Goal: Entertainment & Leisure: Consume media (video, audio)

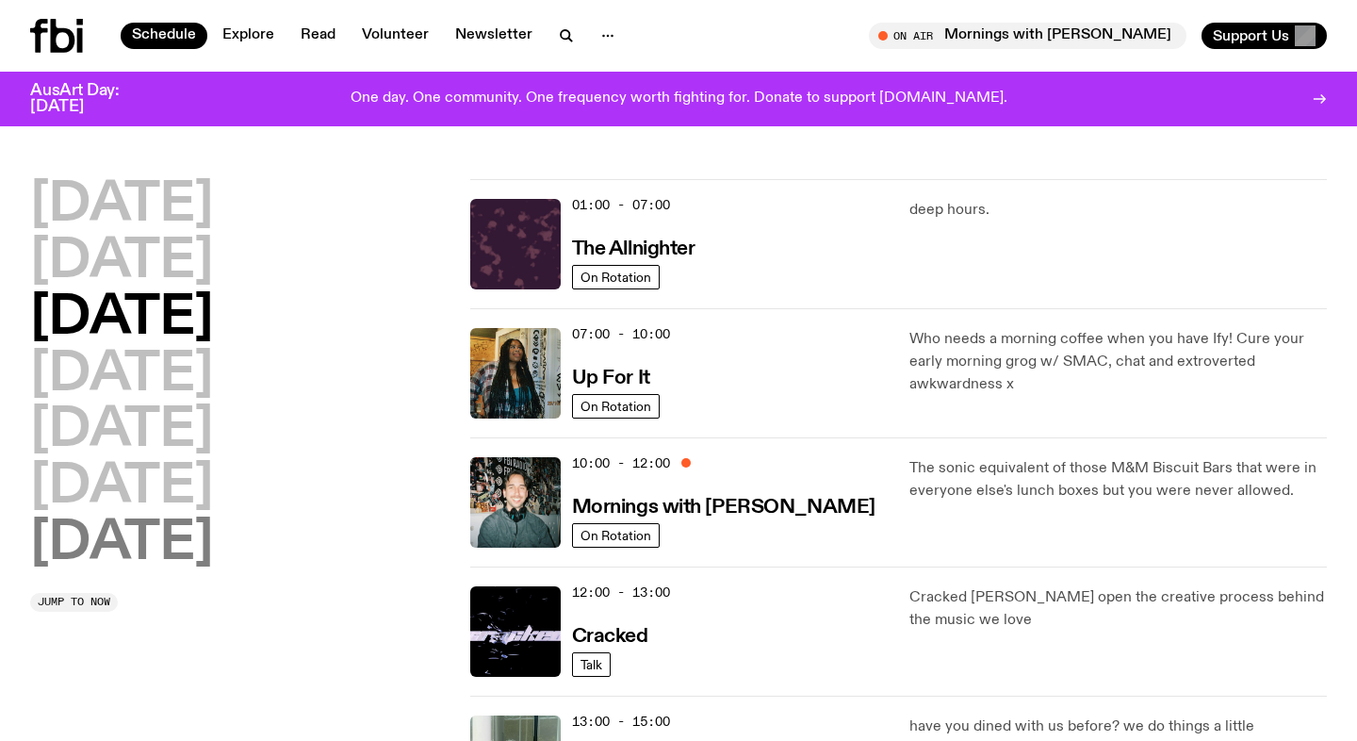
click at [146, 540] on h2 "[DATE]" at bounding box center [121, 543] width 183 height 53
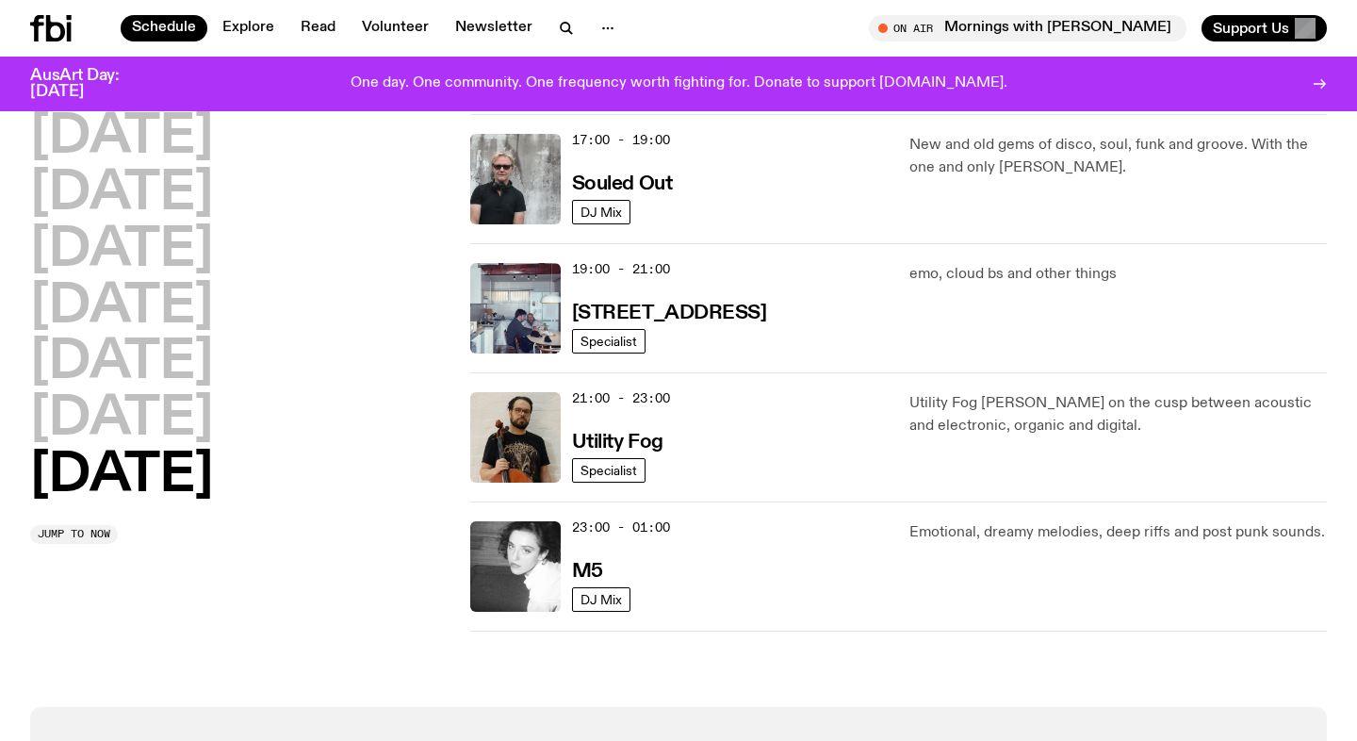
scroll to position [1213, 0]
click at [539, 546] on img at bounding box center [515, 565] width 90 height 90
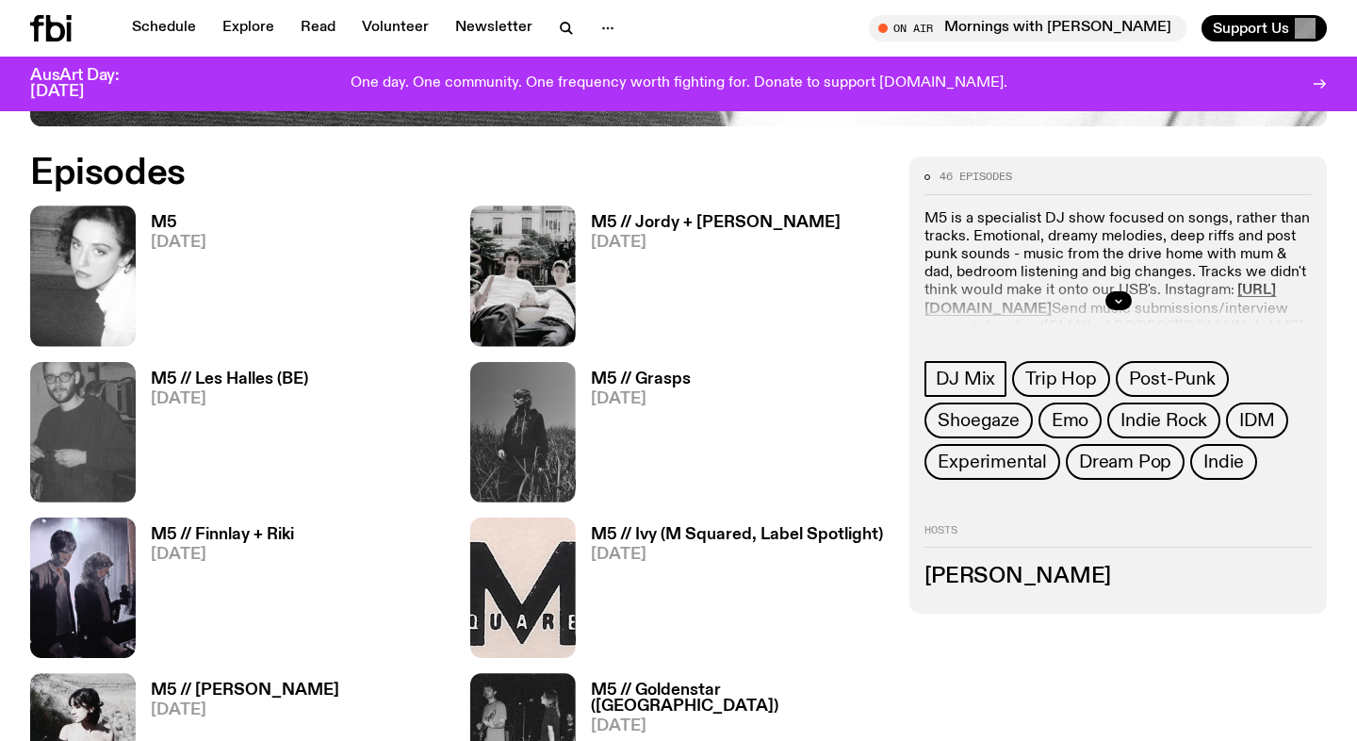
scroll to position [856, 0]
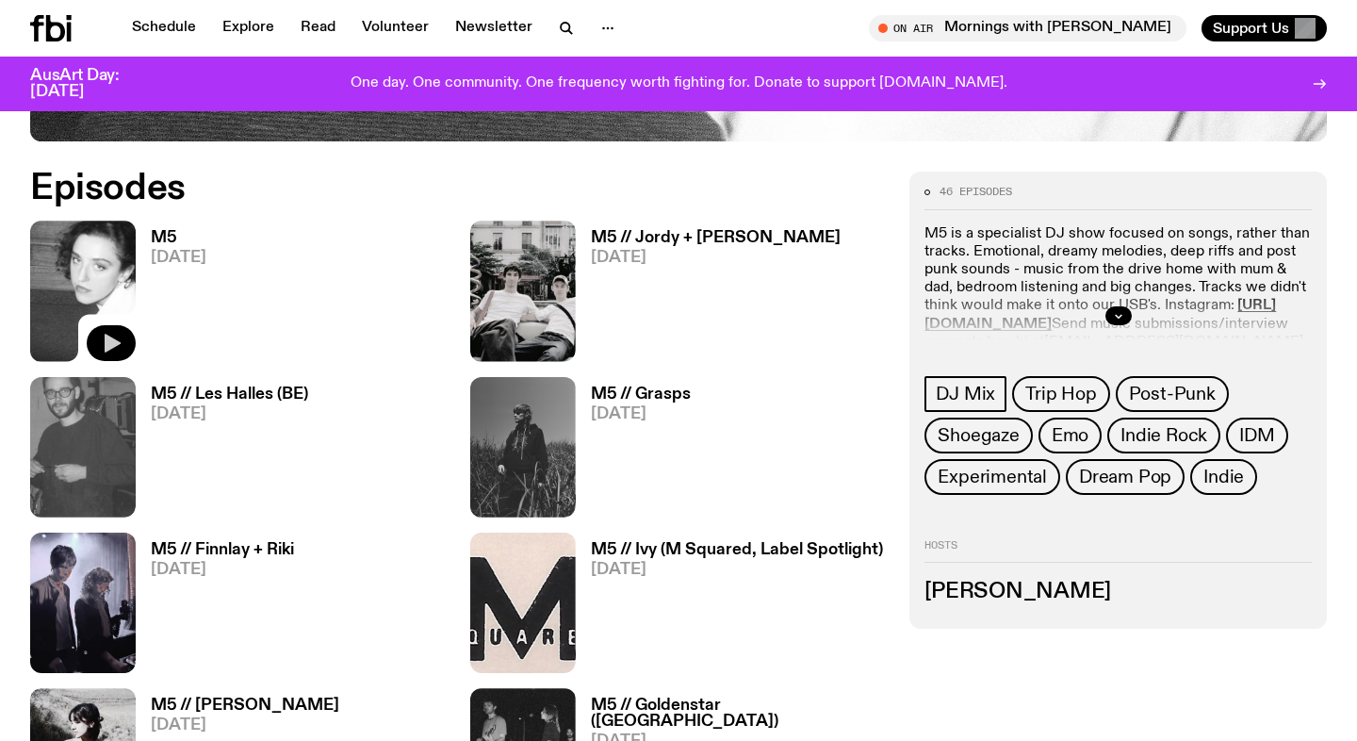
click at [116, 335] on icon "button" at bounding box center [111, 343] width 23 height 23
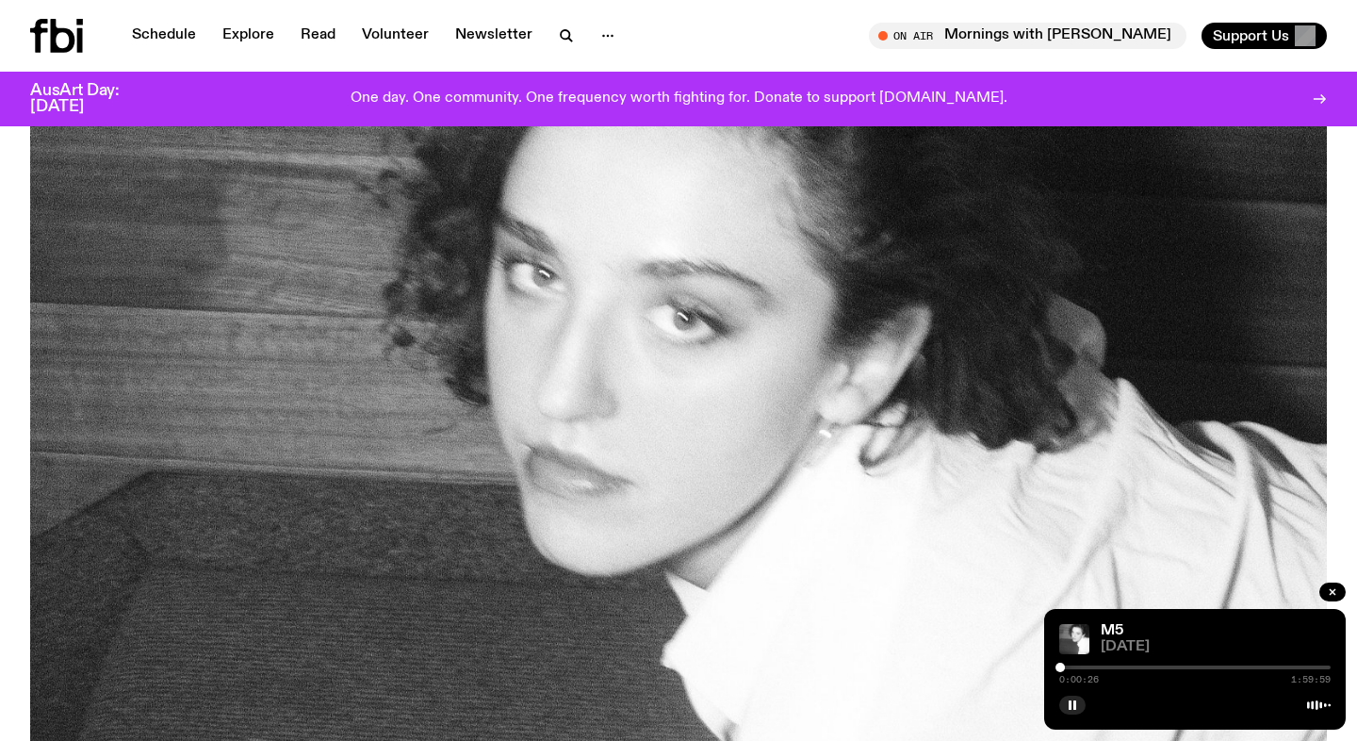
scroll to position [0, 0]
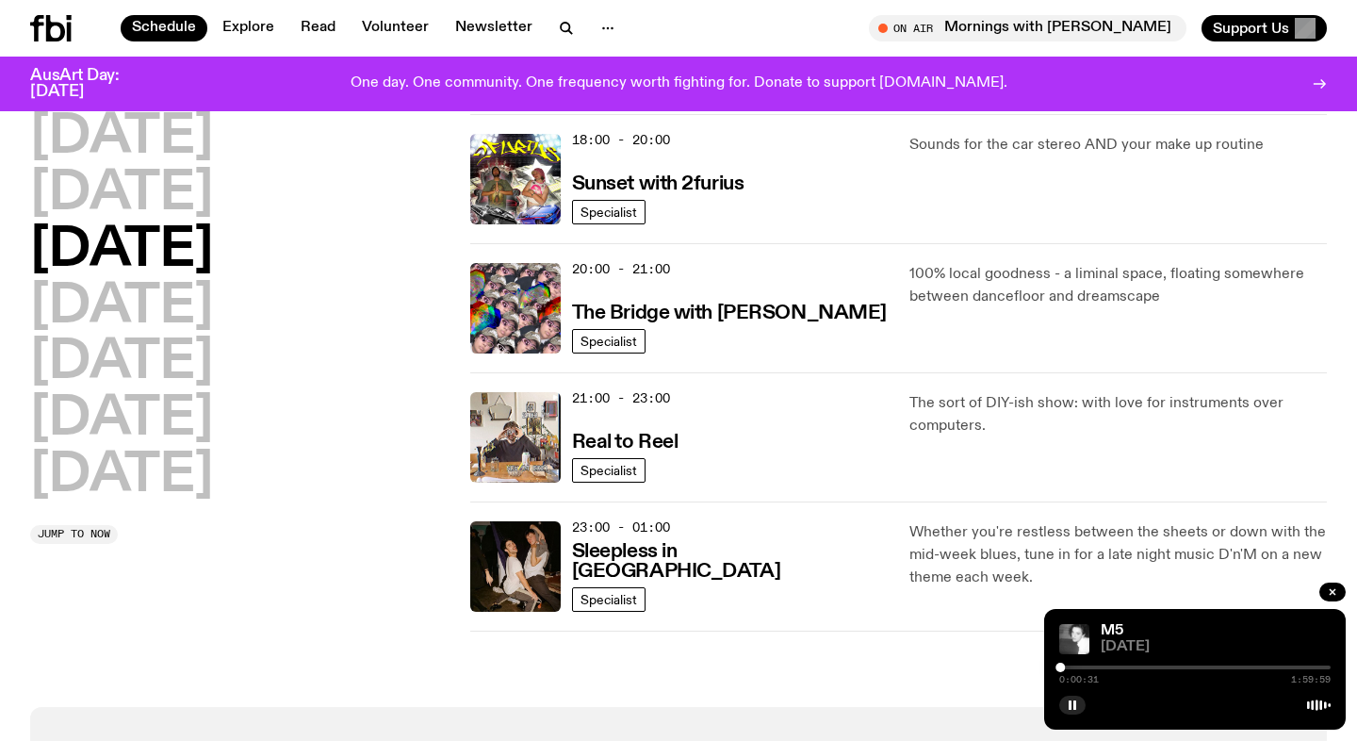
scroll to position [820, 0]
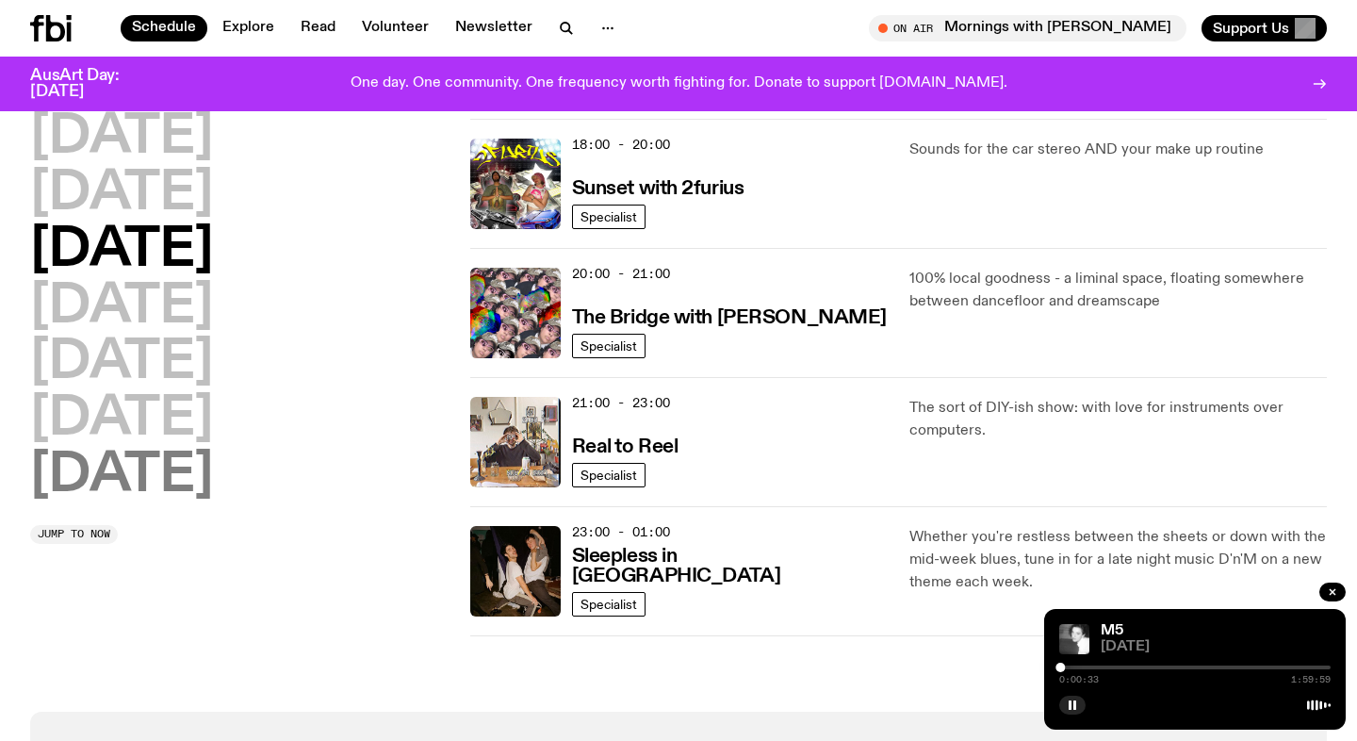
click at [186, 464] on h2 "[DATE]" at bounding box center [121, 475] width 183 height 53
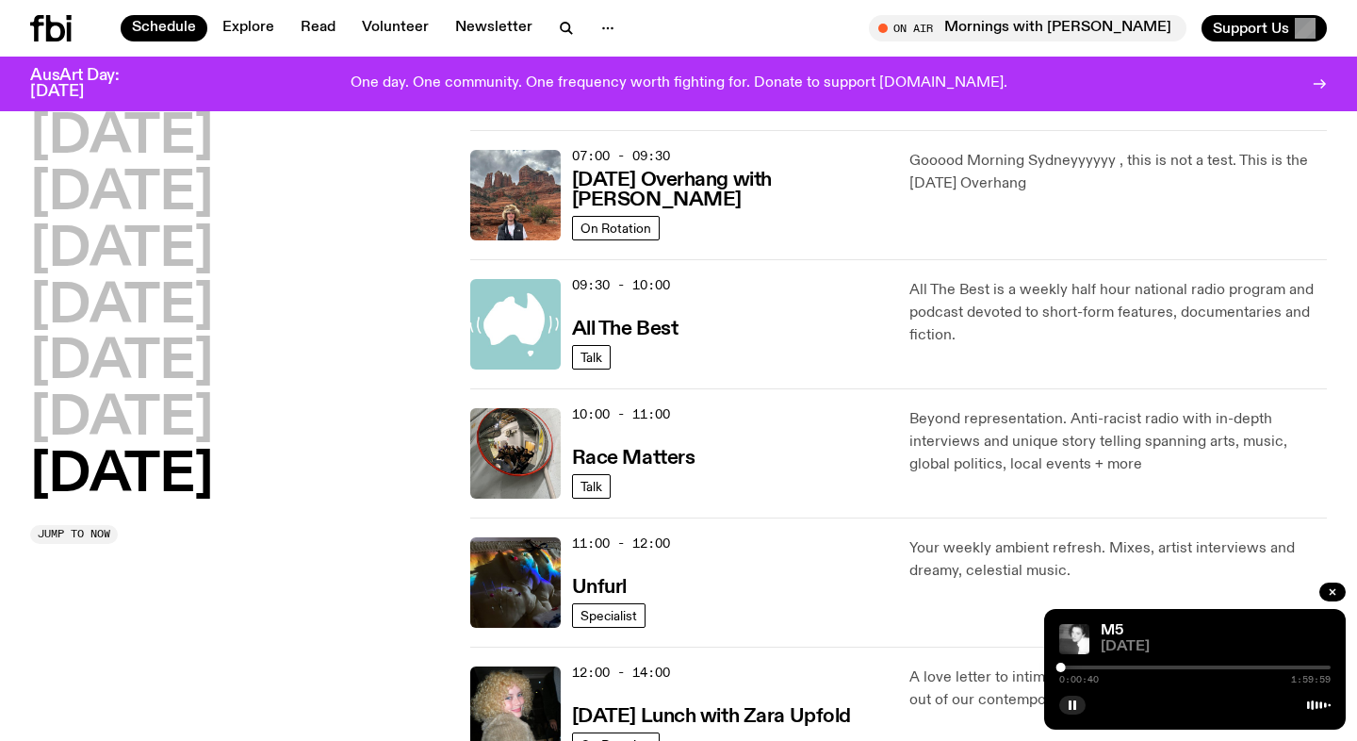
scroll to position [281, 0]
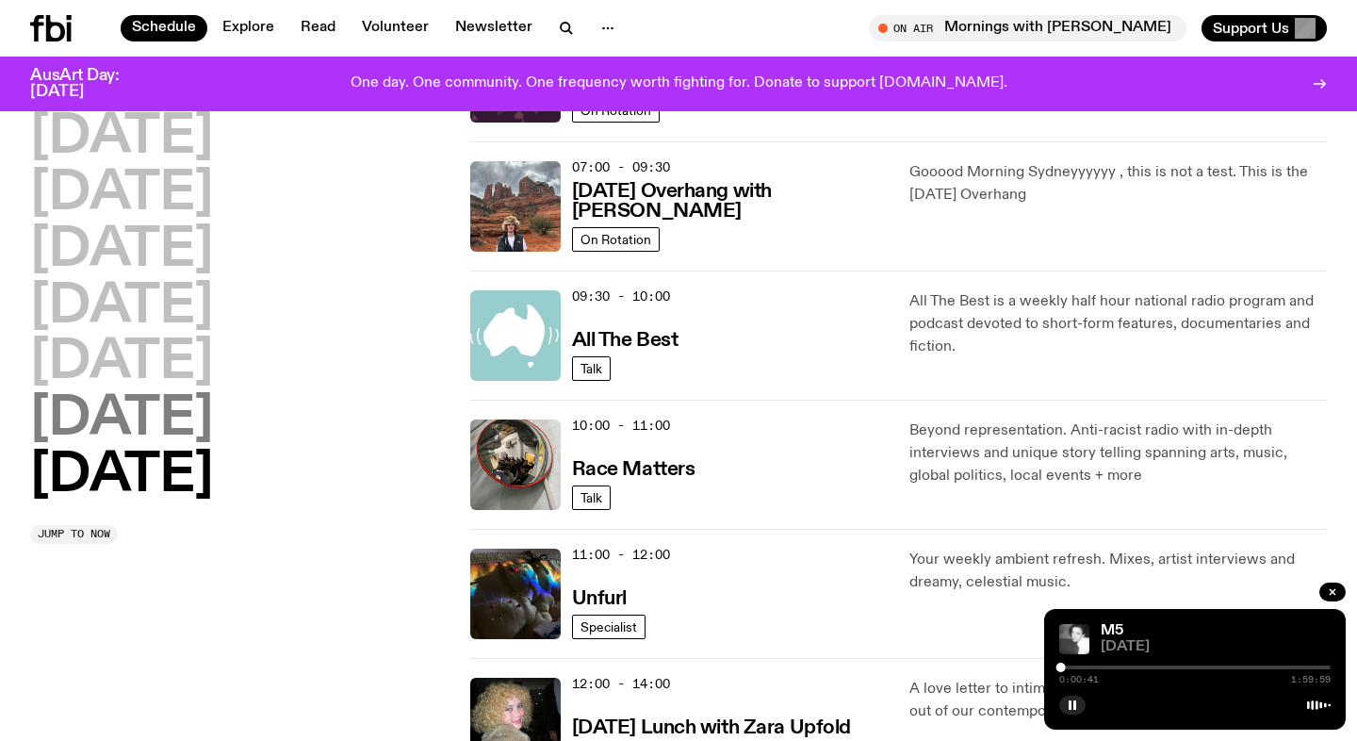
click at [200, 424] on h2 "[DATE]" at bounding box center [121, 419] width 183 height 53
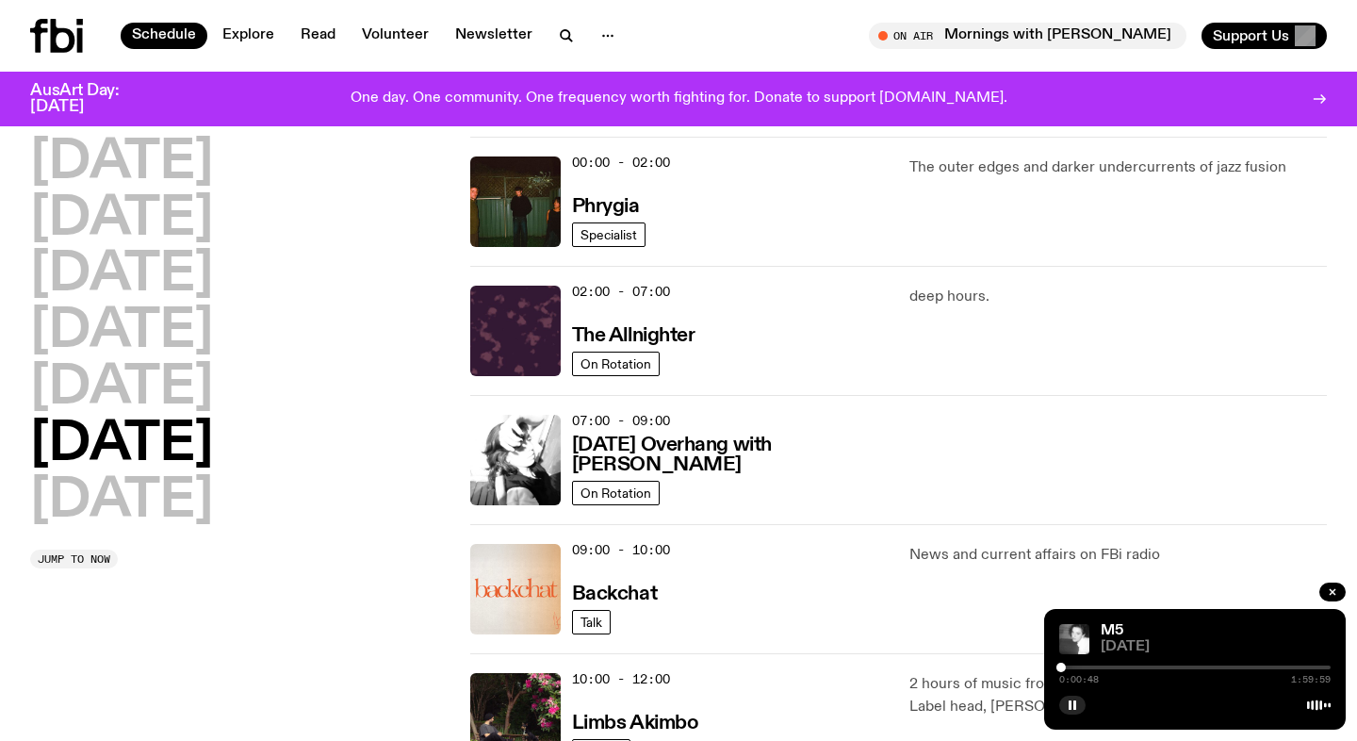
scroll to position [0, 0]
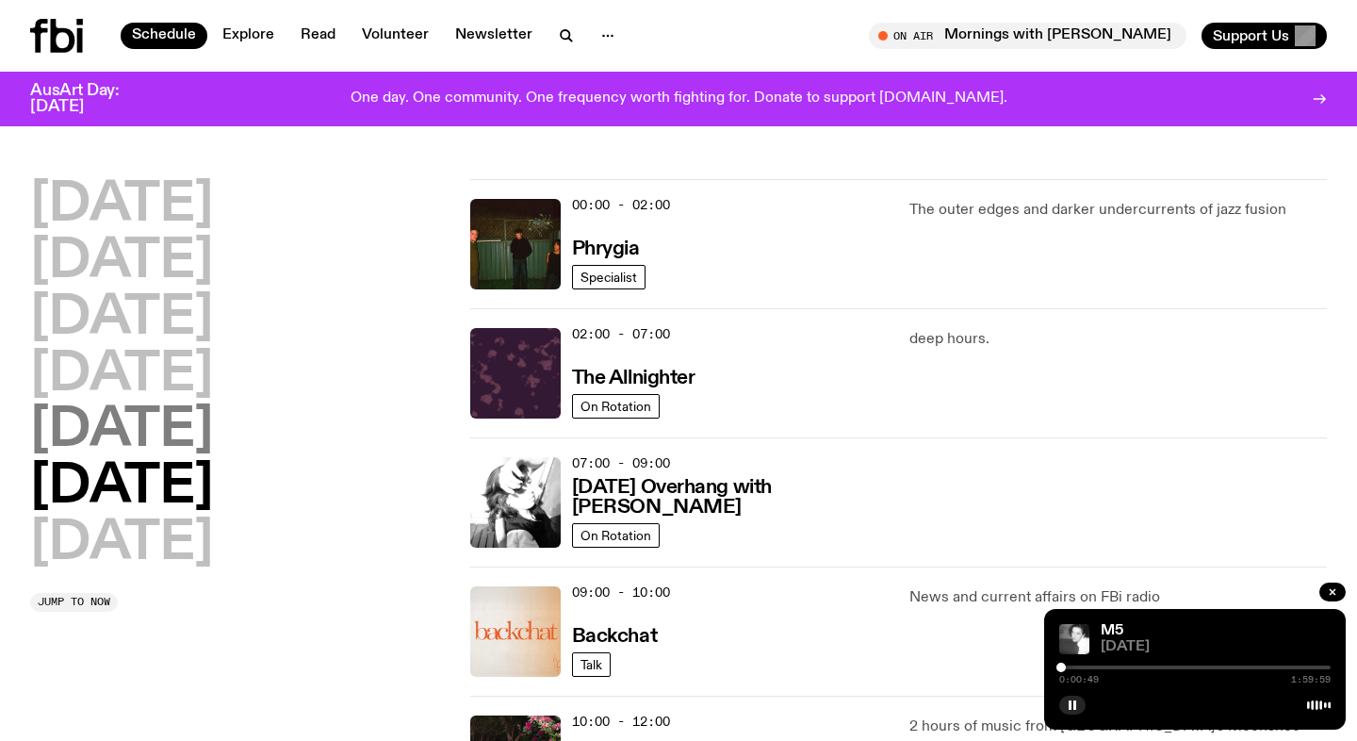
click at [160, 426] on h2 "[DATE]" at bounding box center [121, 430] width 183 height 53
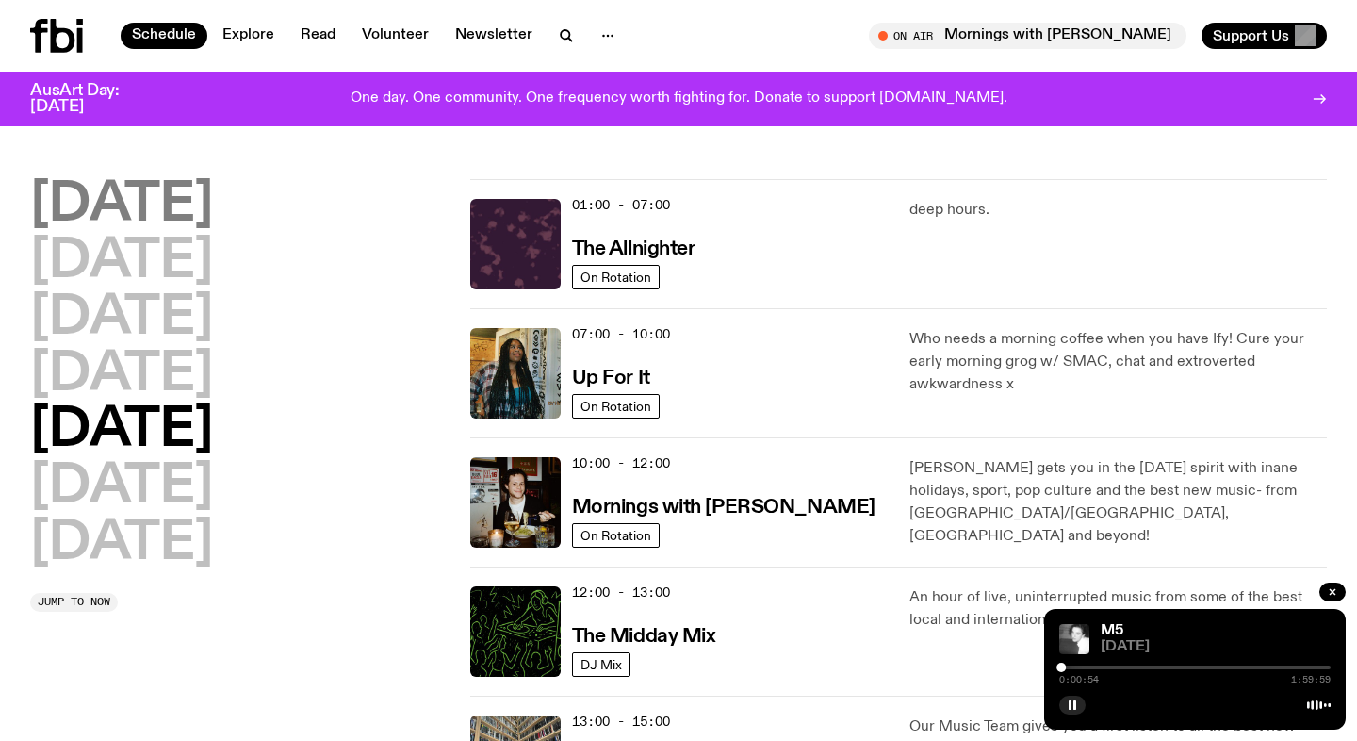
click at [178, 189] on h2 "[DATE]" at bounding box center [121, 205] width 183 height 53
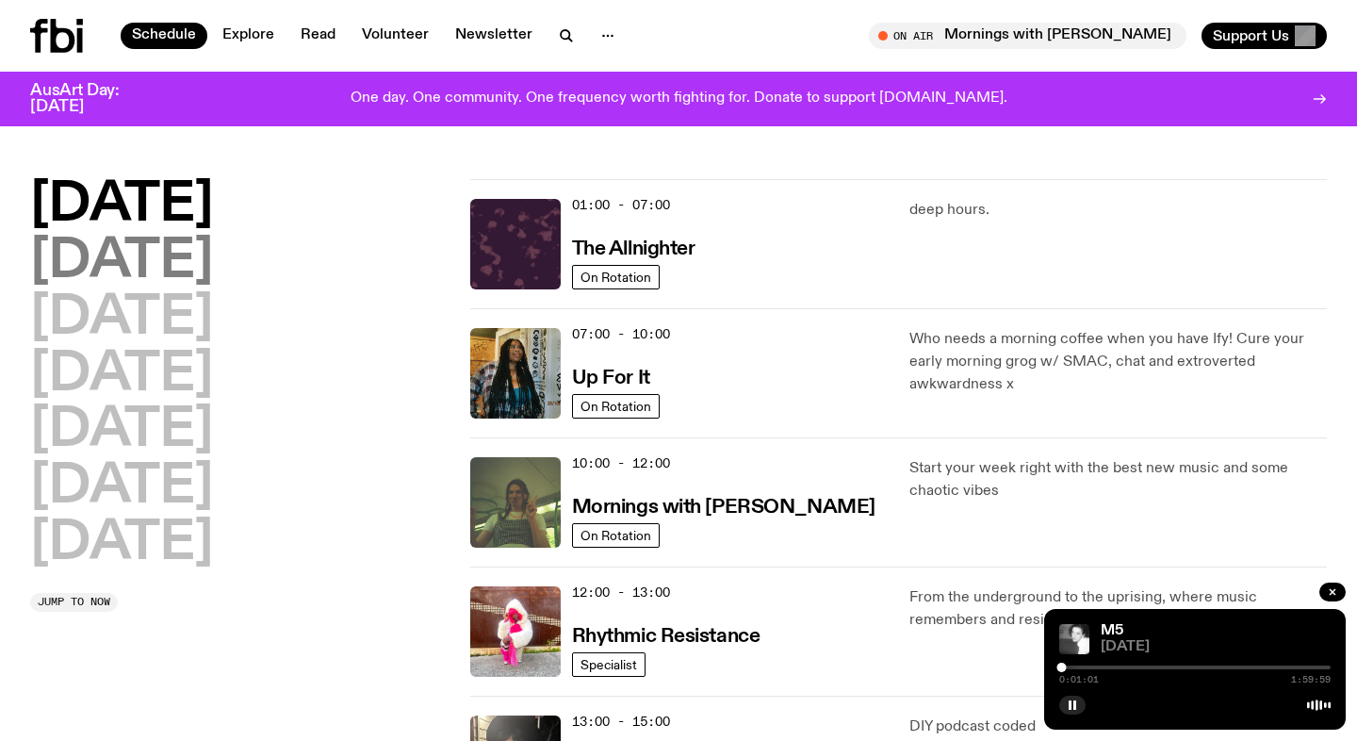
click at [210, 264] on h2 "[DATE]" at bounding box center [121, 262] width 183 height 53
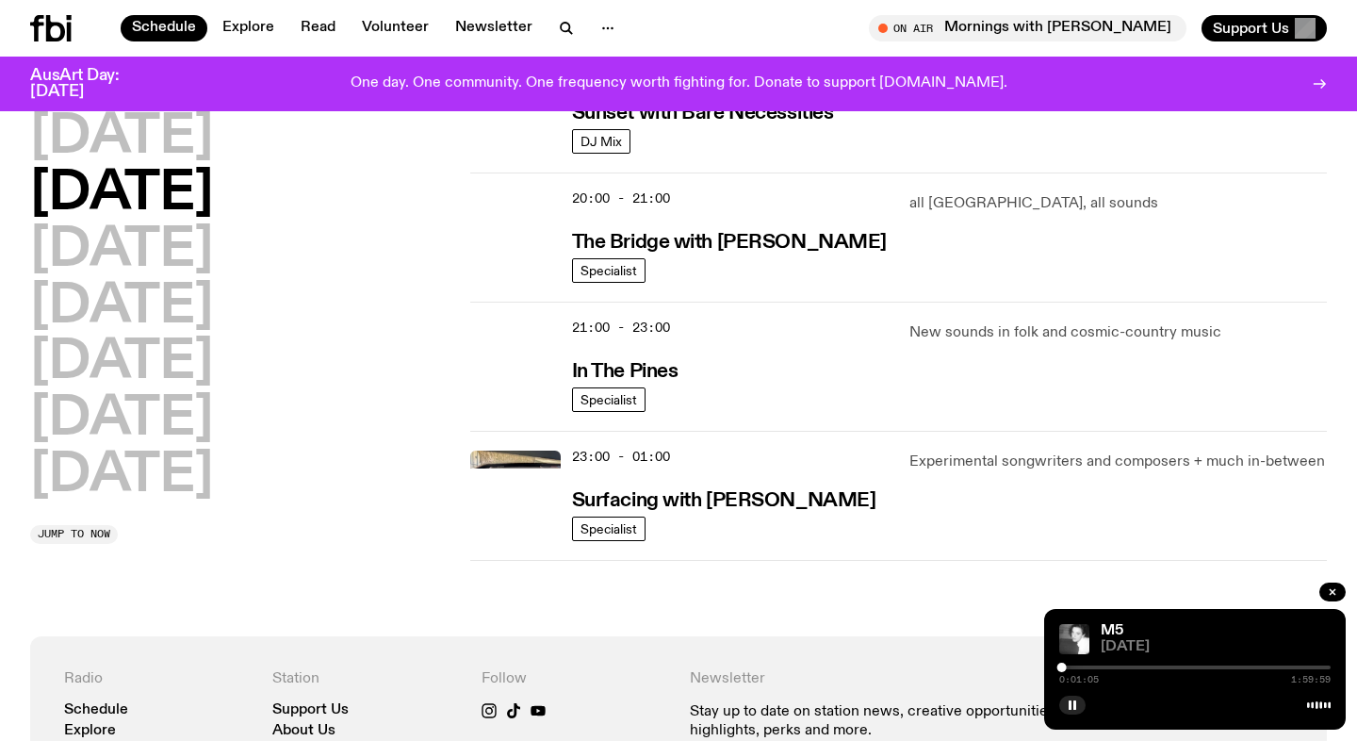
scroll to position [896, 0]
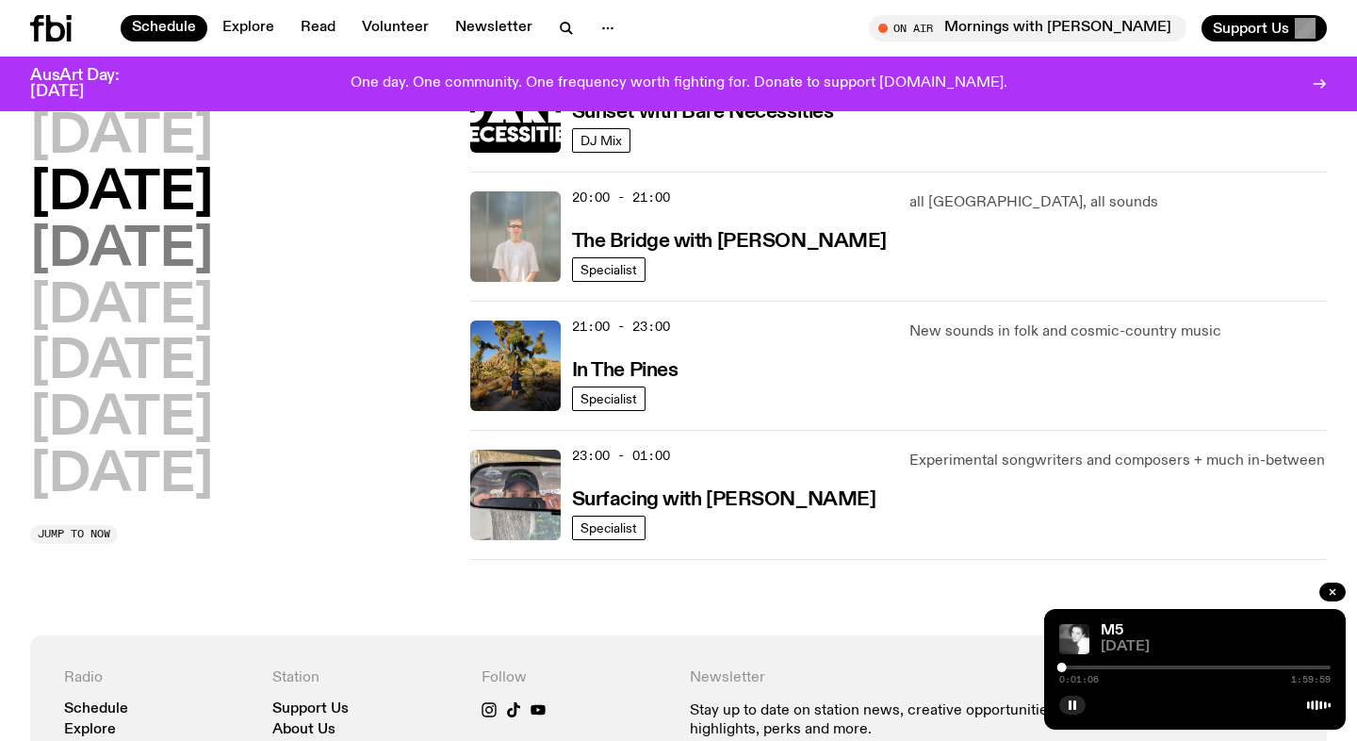
click at [213, 250] on h2 "[DATE]" at bounding box center [121, 250] width 183 height 53
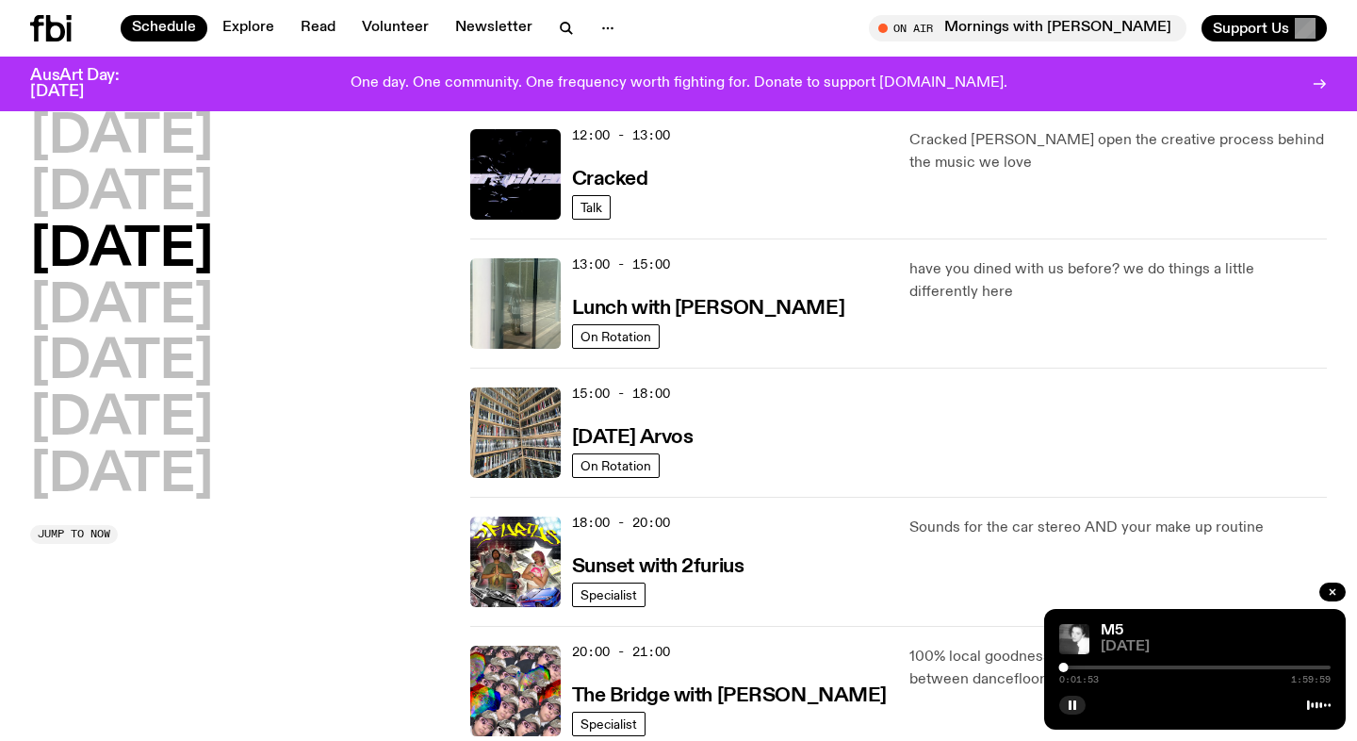
scroll to position [0, 0]
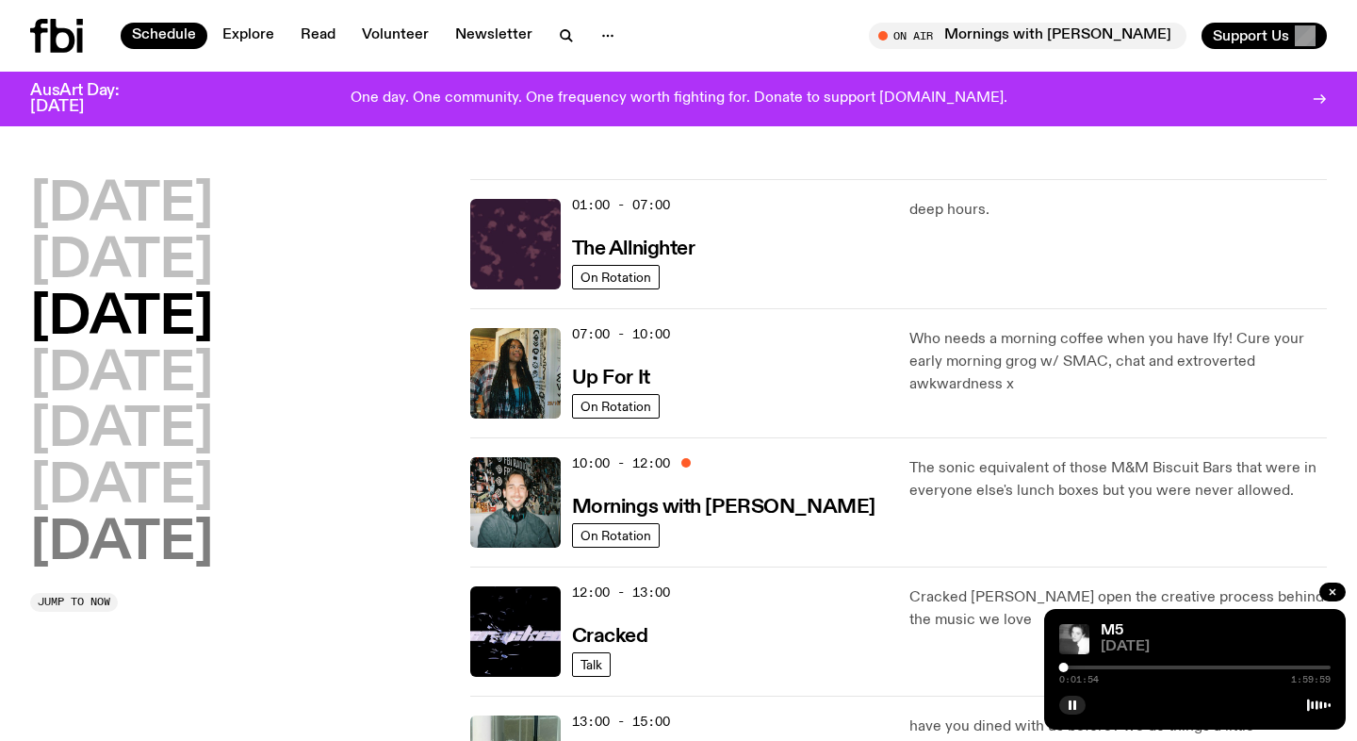
click at [172, 542] on h2 "[DATE]" at bounding box center [121, 543] width 183 height 53
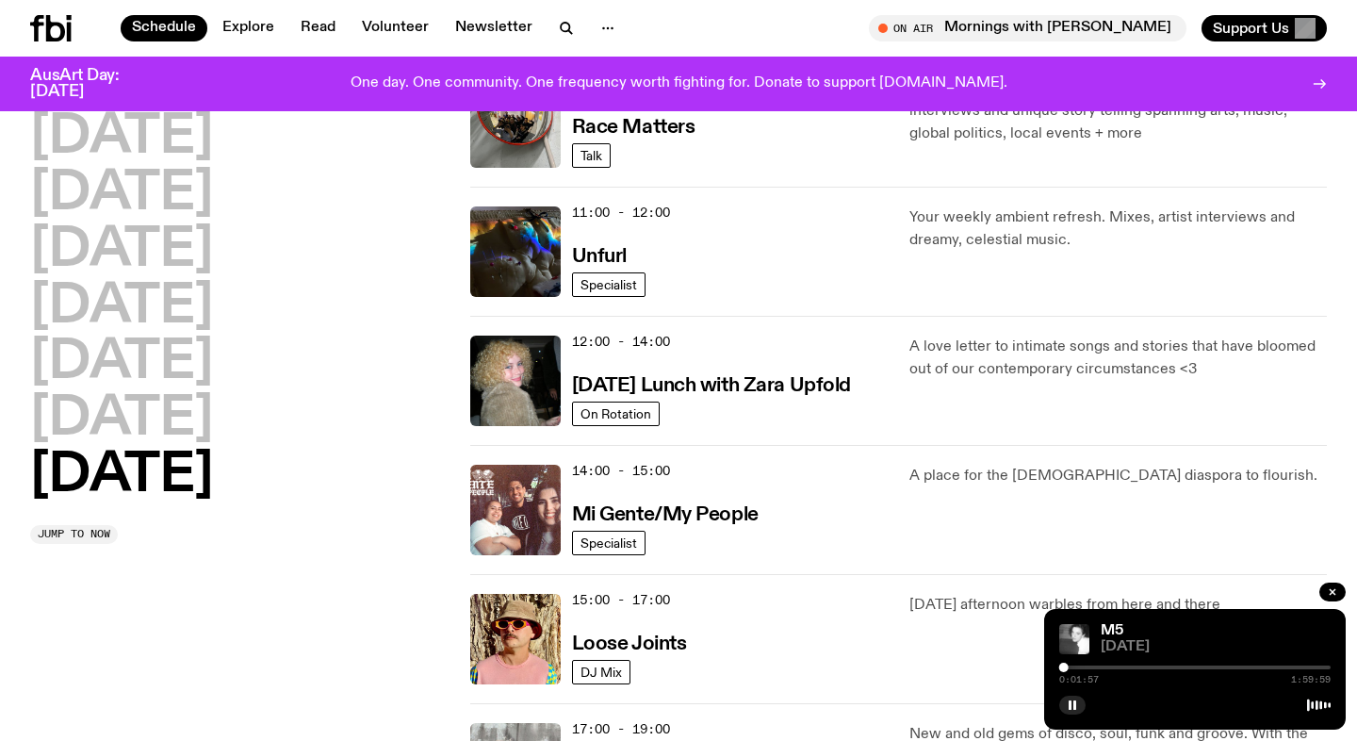
scroll to position [627, 0]
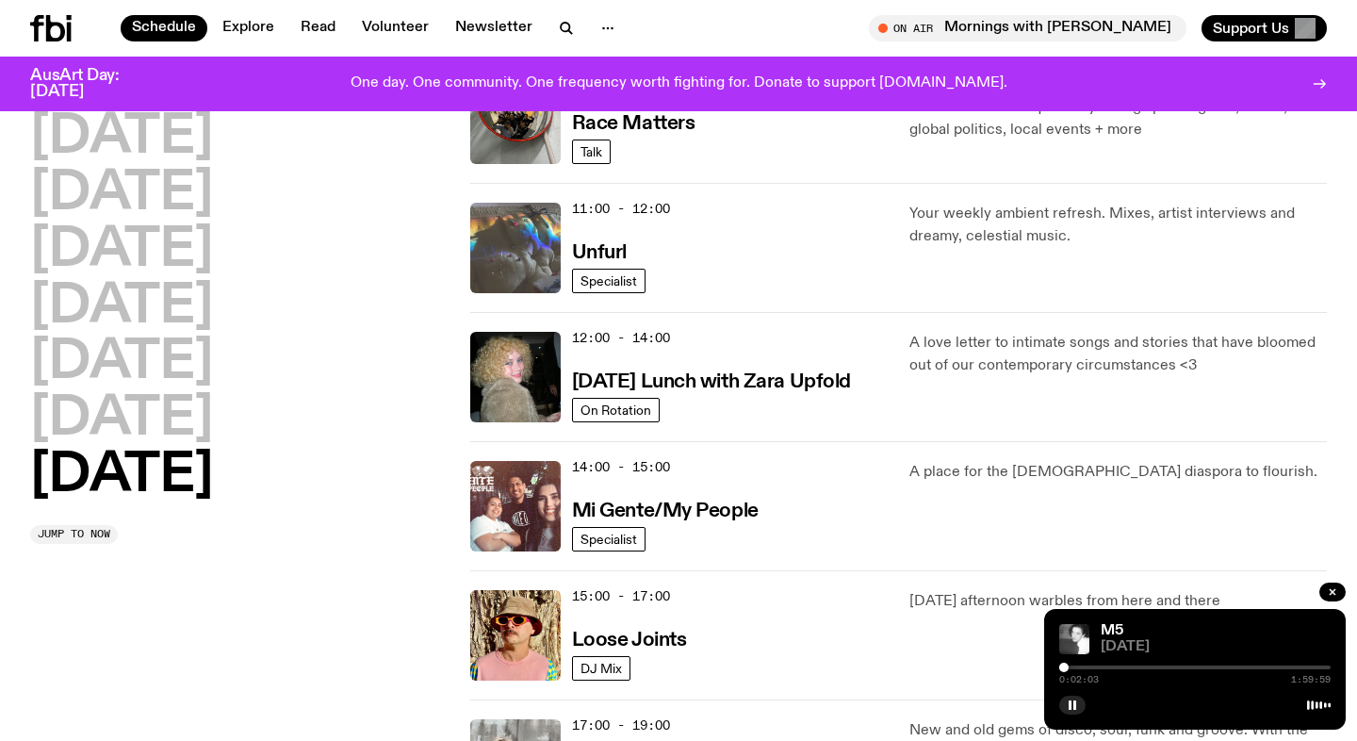
click at [535, 232] on img at bounding box center [515, 248] width 90 height 90
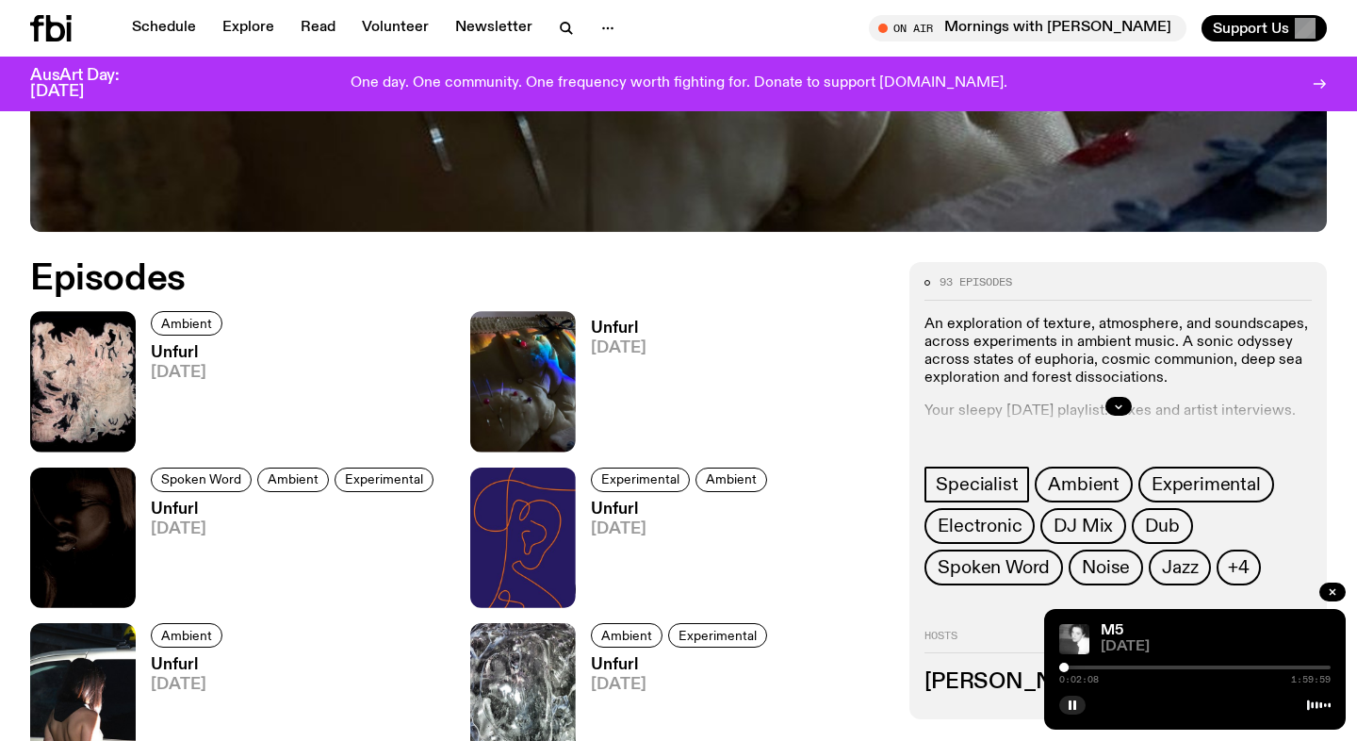
scroll to position [768, 0]
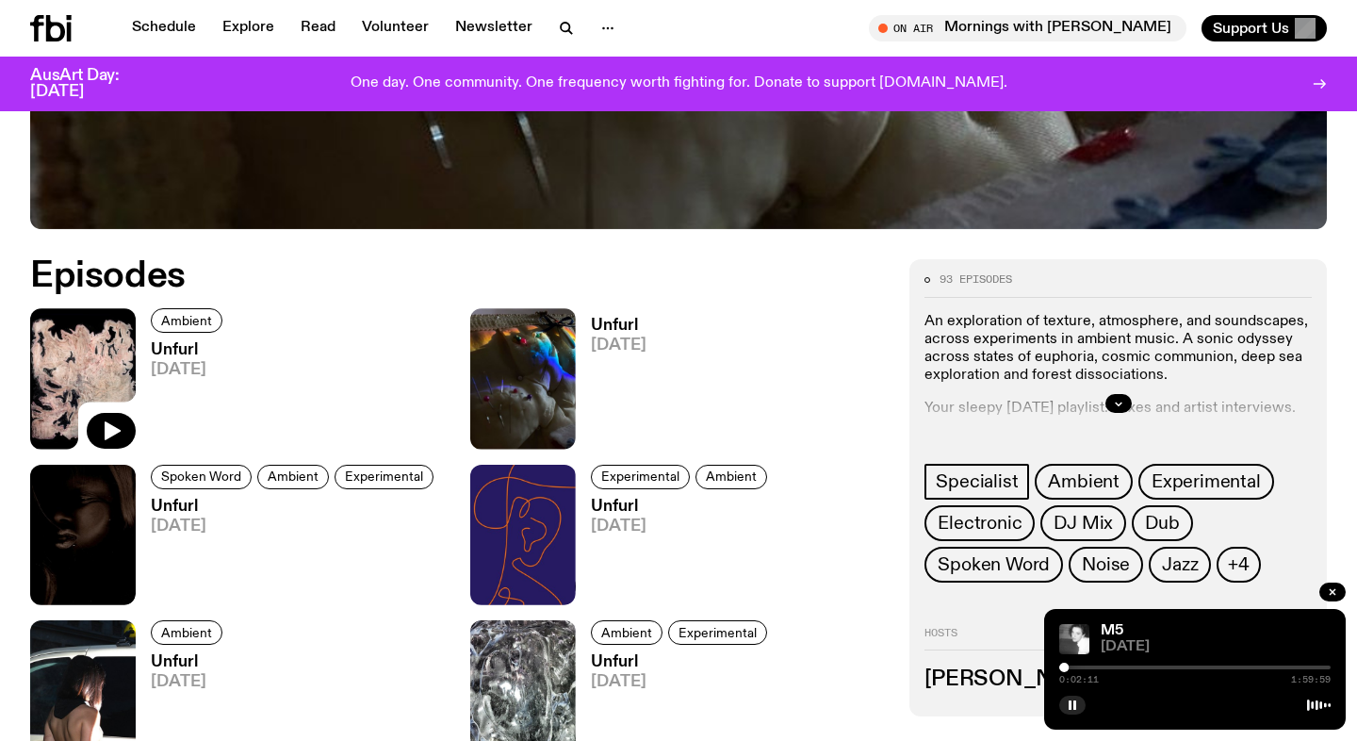
click at [112, 340] on img at bounding box center [83, 378] width 106 height 140
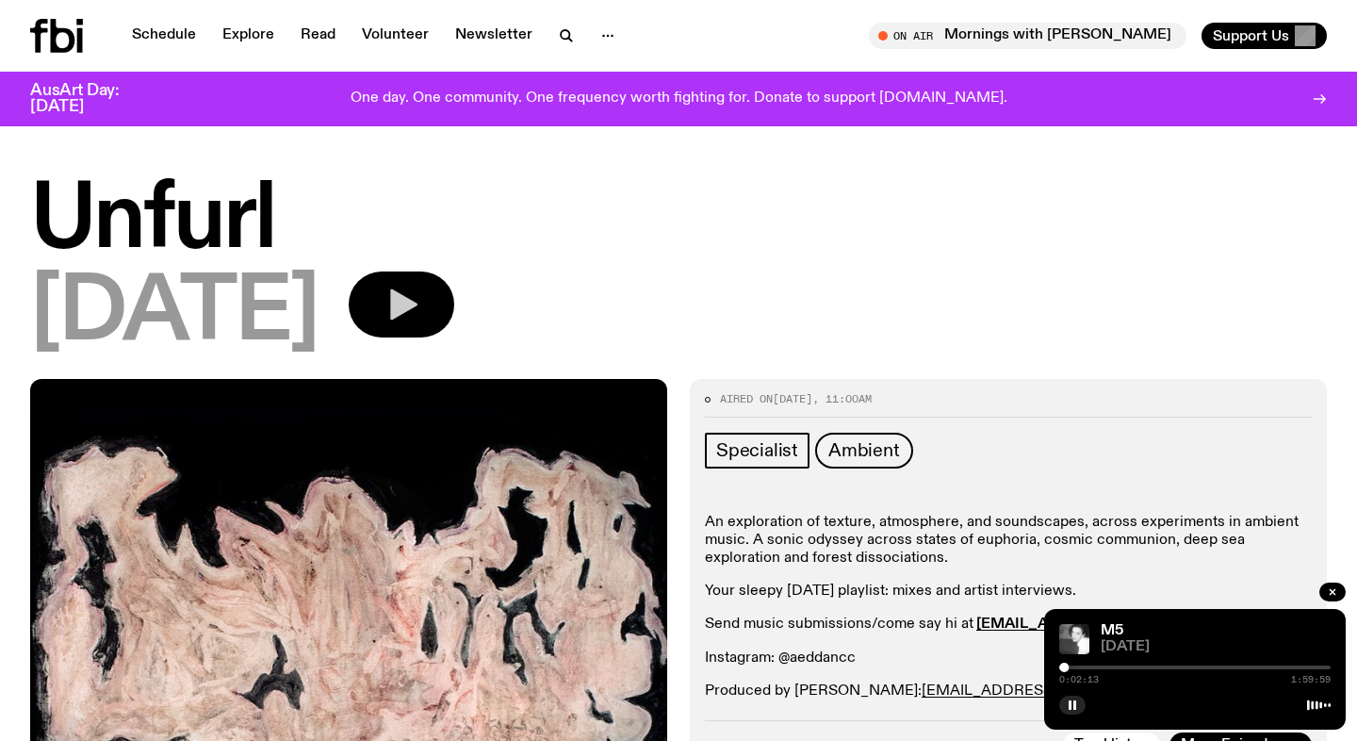
click at [452, 299] on button "button" at bounding box center [402, 304] width 106 height 66
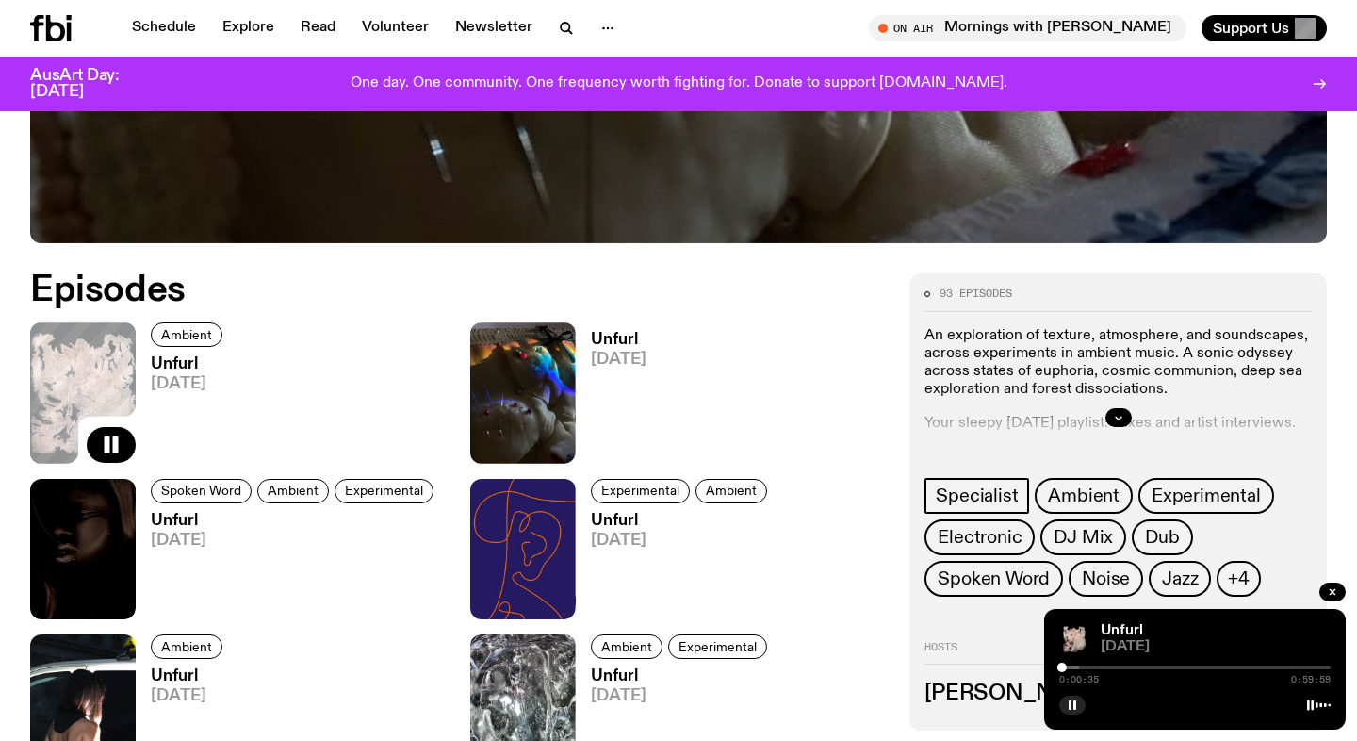
scroll to position [753, 0]
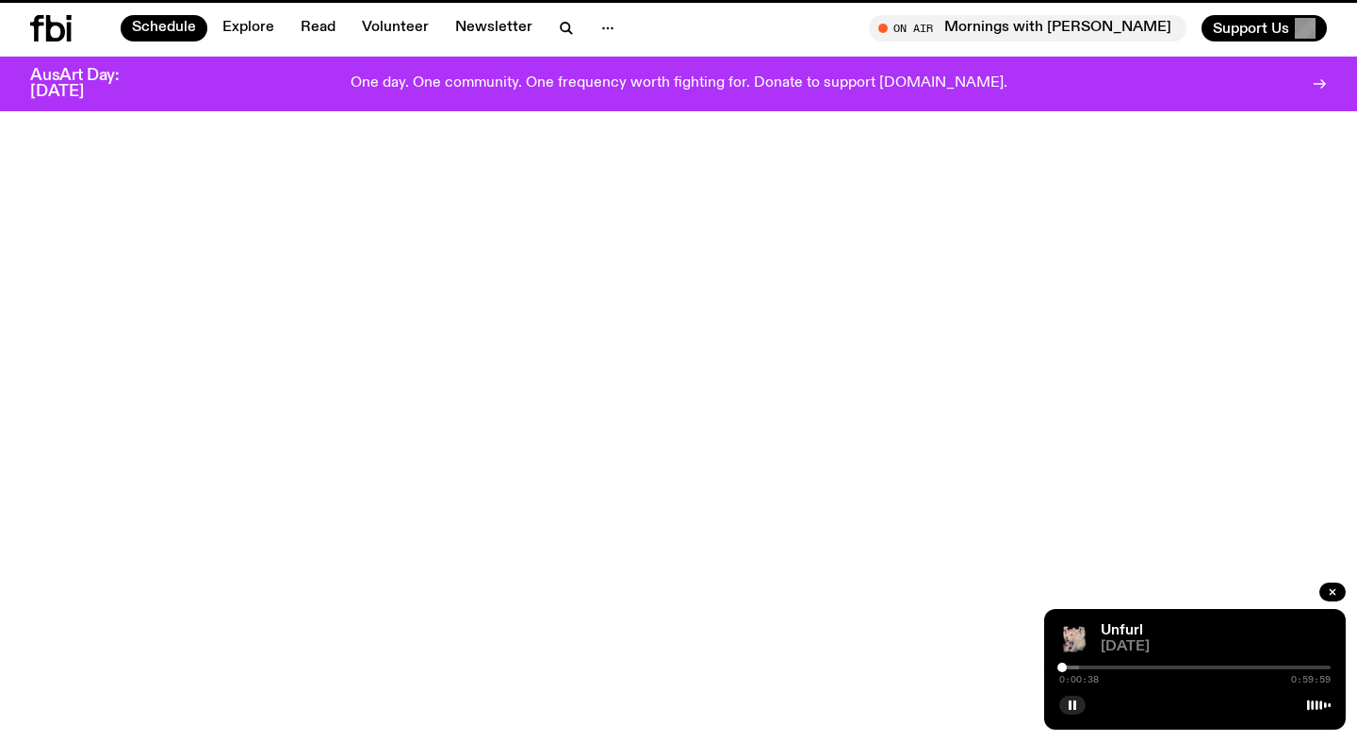
scroll to position [627, 0]
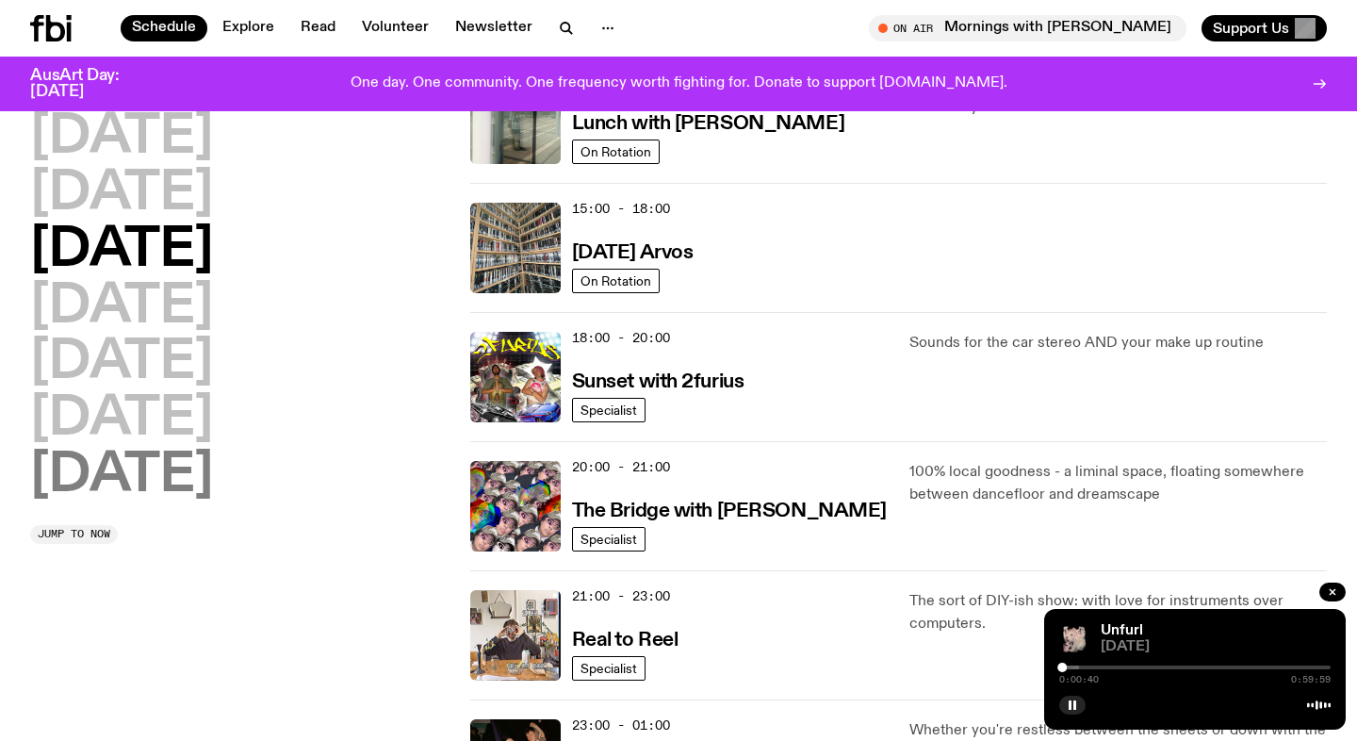
click at [186, 474] on h2 "[DATE]" at bounding box center [121, 475] width 183 height 53
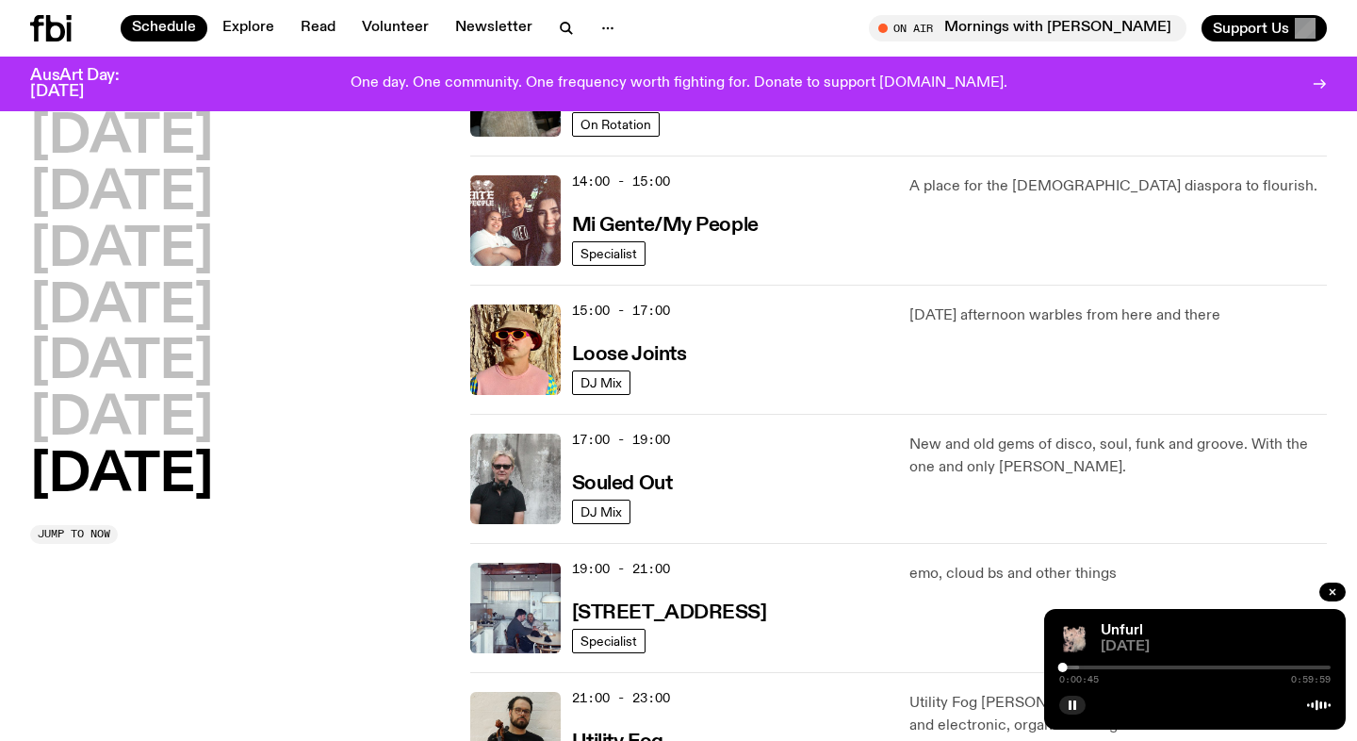
scroll to position [905, 0]
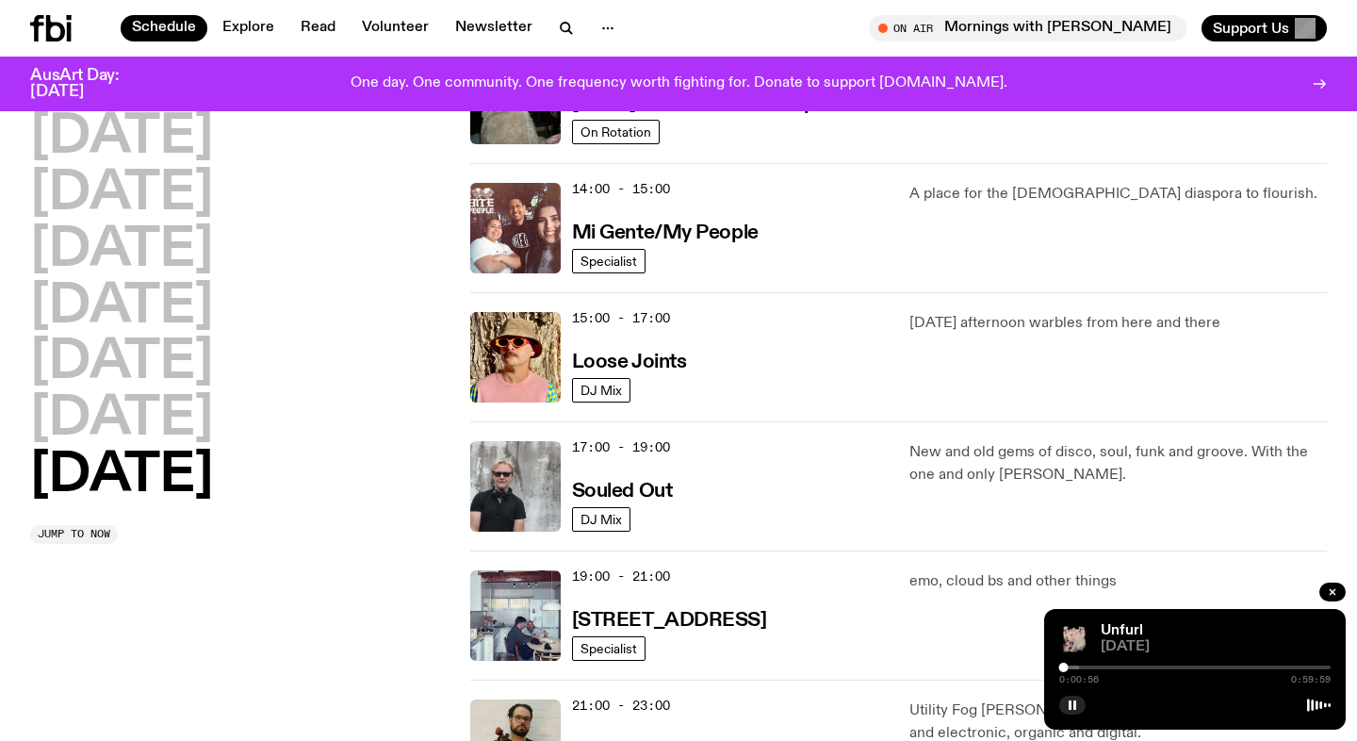
click at [1070, 667] on div at bounding box center [943, 667] width 271 height 4
click at [1081, 666] on div at bounding box center [1194, 667] width 271 height 4
click at [1088, 665] on div at bounding box center [1194, 667] width 271 height 4
click at [1082, 665] on div at bounding box center [952, 667] width 271 height 4
click at [1080, 665] on div at bounding box center [1081, 666] width 9 height 9
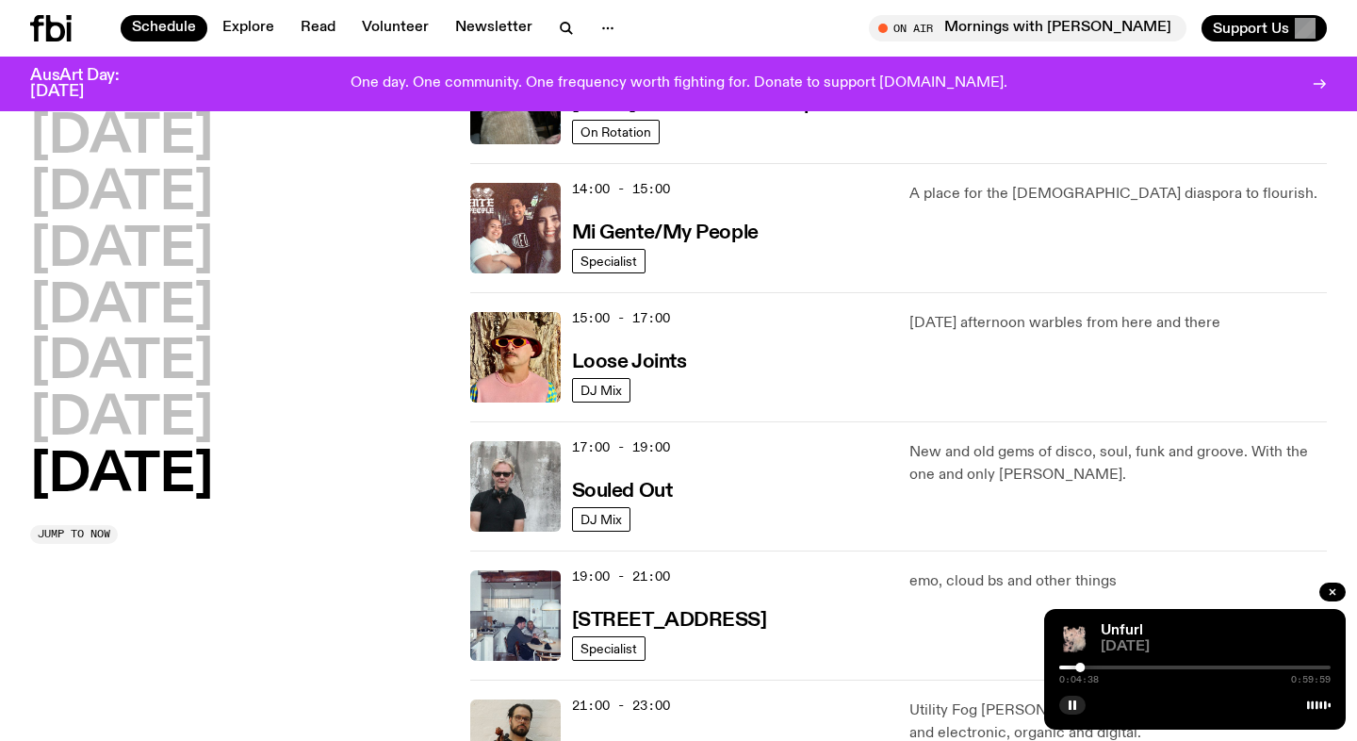
click at [1077, 665] on div at bounding box center [1079, 666] width 9 height 9
click at [1075, 702] on rect "button" at bounding box center [1074, 704] width 3 height 9
click at [1062, 706] on button "button" at bounding box center [1072, 704] width 26 height 19
click at [1070, 703] on rect "button" at bounding box center [1070, 704] width 3 height 9
click at [1074, 706] on icon "button" at bounding box center [1073, 704] width 8 height 9
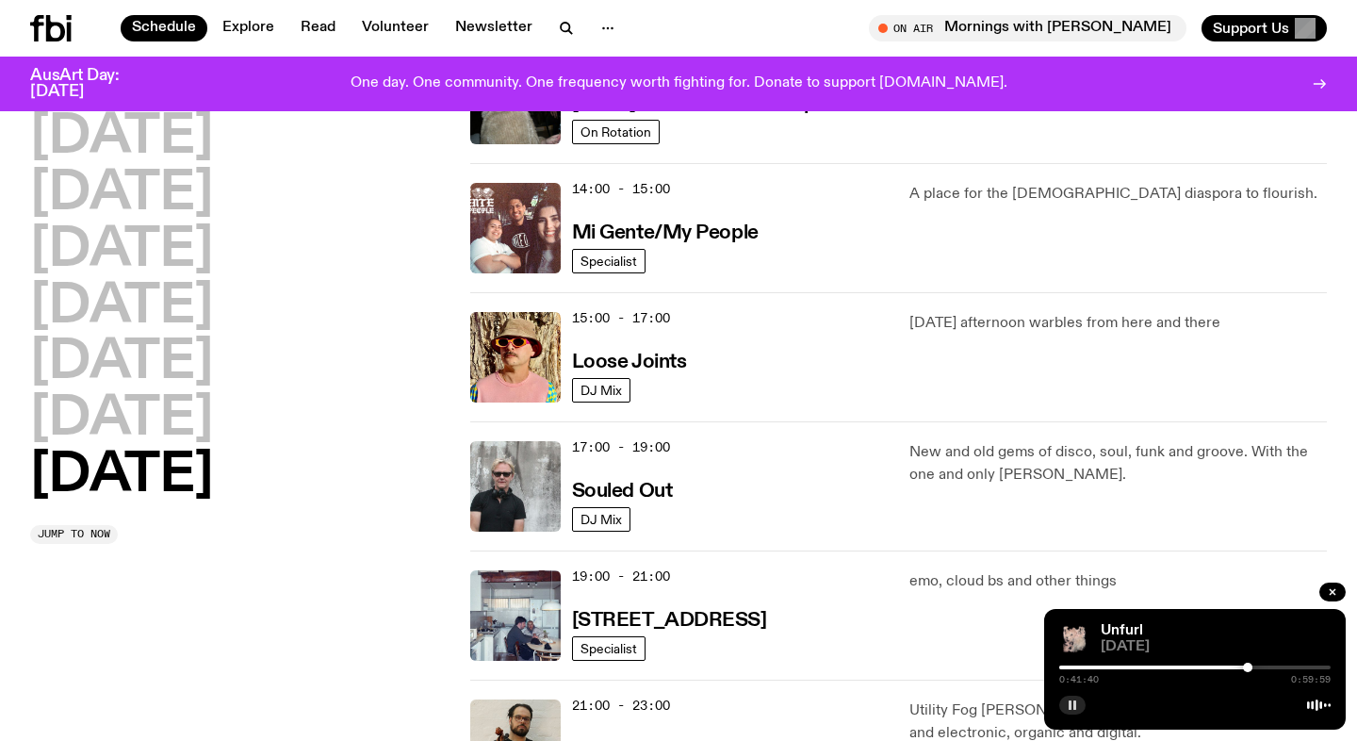
click at [1069, 704] on rect "button" at bounding box center [1070, 704] width 3 height 9
click at [1212, 158] on div "12:00 - 14:00 [DATE] Lunch with [PERSON_NAME] Upfold On Rotation A love letter …" at bounding box center [898, 98] width 857 height 129
